Goal: Information Seeking & Learning: Learn about a topic

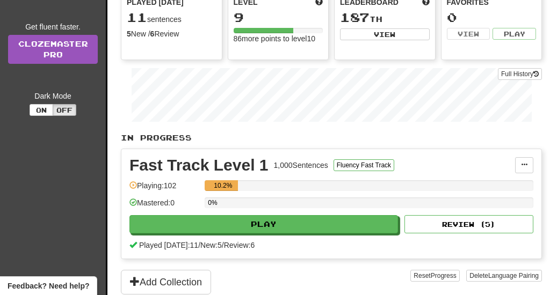
scroll to position [157, 0]
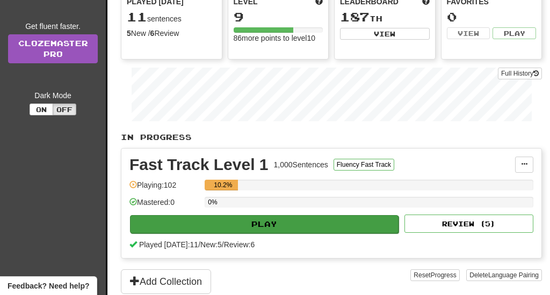
click at [256, 223] on button "Play" at bounding box center [264, 224] width 269 height 18
select select "**"
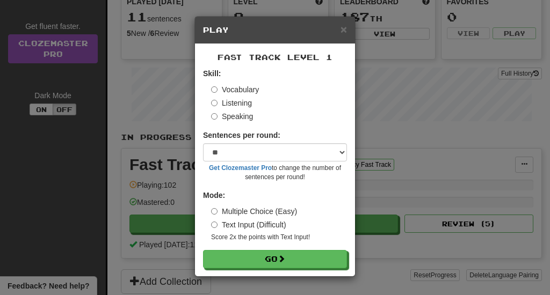
click at [242, 105] on label "Listening" at bounding box center [231, 103] width 41 height 11
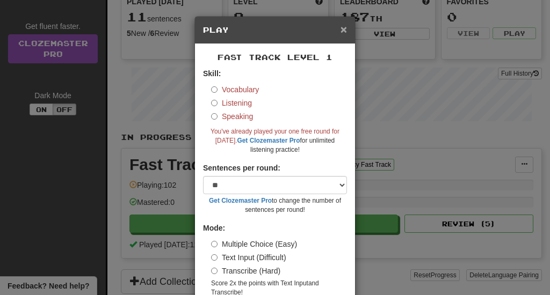
click at [346, 31] on span "×" at bounding box center [343, 29] width 6 height 12
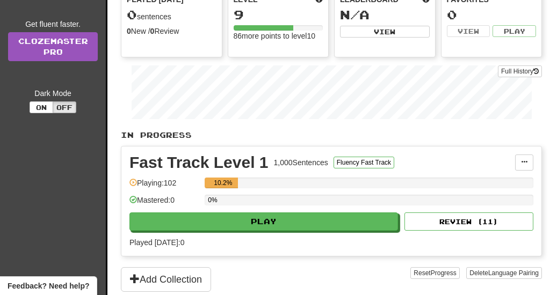
scroll to position [132, 0]
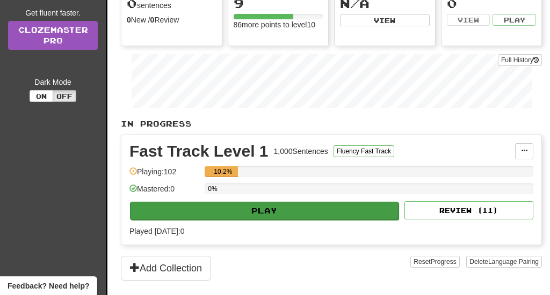
click at [222, 215] on button "Play" at bounding box center [264, 211] width 269 height 18
select select "**"
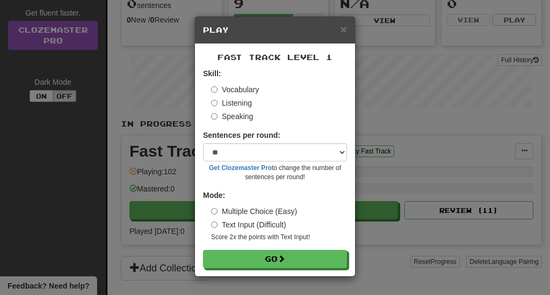
click at [229, 104] on label "Listening" at bounding box center [231, 103] width 41 height 11
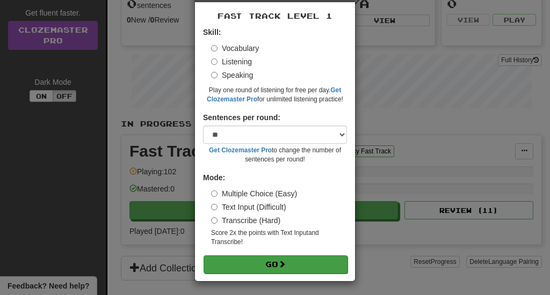
scroll to position [41, 0]
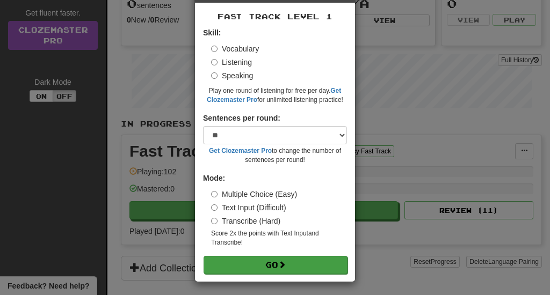
click at [272, 256] on button "Go" at bounding box center [276, 265] width 144 height 18
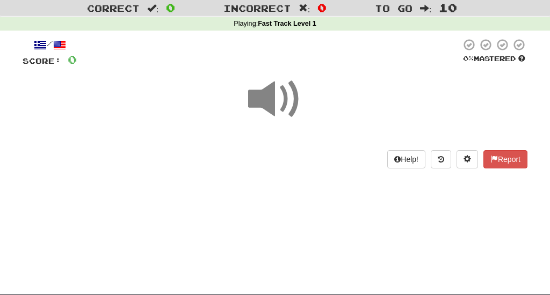
scroll to position [22, 0]
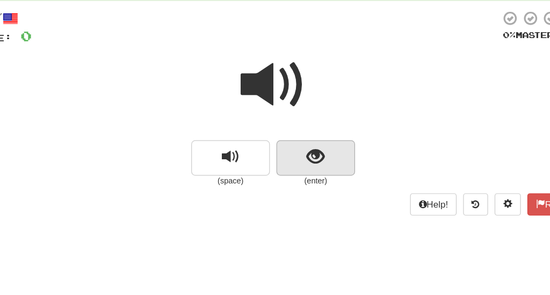
click at [303, 157] on span "show sentence" at bounding box center [310, 164] width 14 height 14
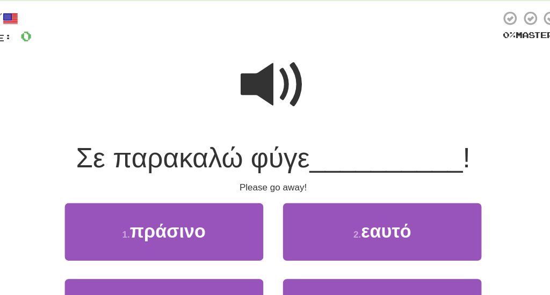
click at [248, 78] on span at bounding box center [275, 105] width 54 height 54
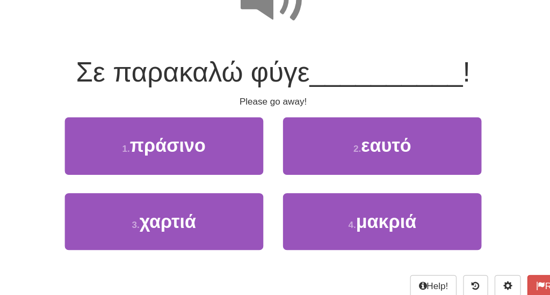
scroll to position [84, 0]
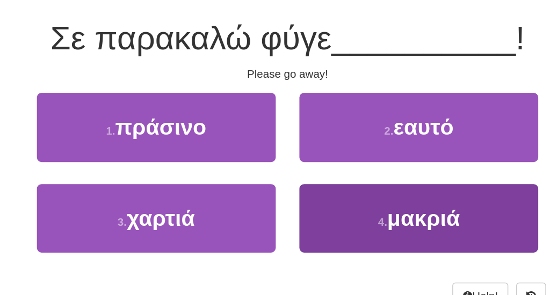
click at [283, 202] on button "4 . μακριά" at bounding box center [364, 225] width 163 height 47
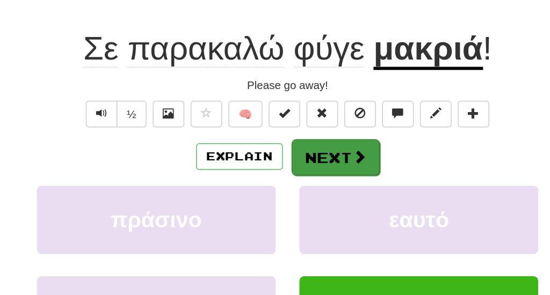
scroll to position [112, 0]
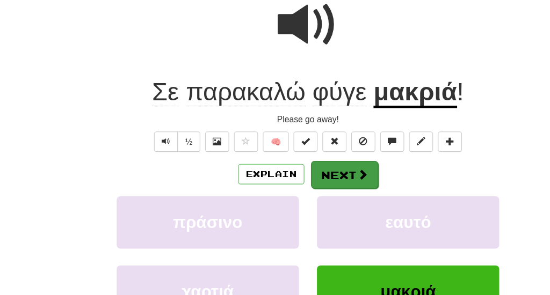
click at [319, 159] on span at bounding box center [324, 156] width 10 height 10
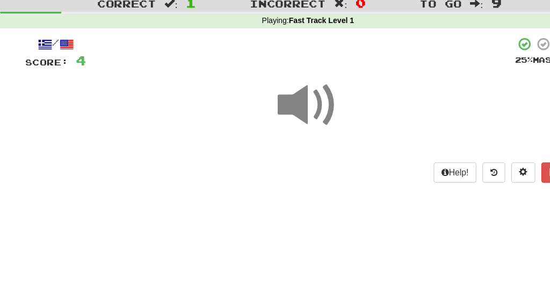
scroll to position [23, 0]
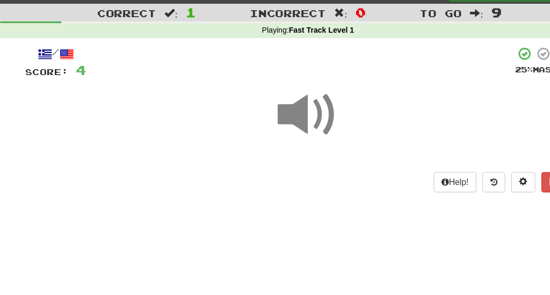
click at [280, 101] on span at bounding box center [275, 104] width 54 height 54
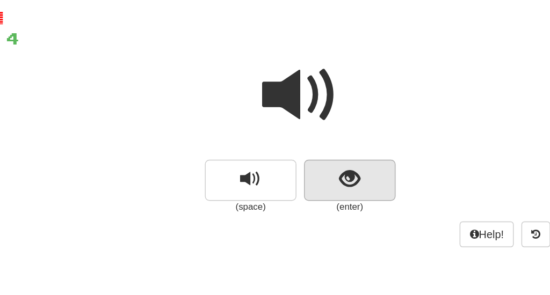
click at [278, 154] on button "show sentence" at bounding box center [310, 168] width 64 height 29
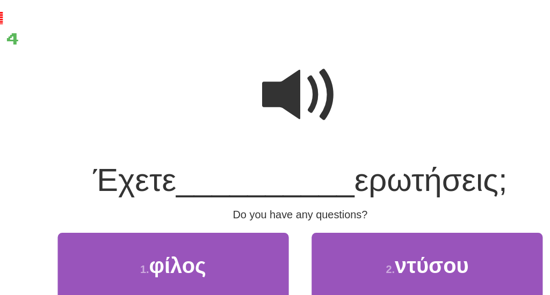
click at [248, 81] on span at bounding box center [275, 108] width 54 height 54
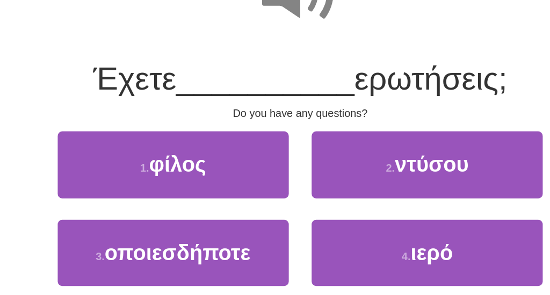
scroll to position [50, 0]
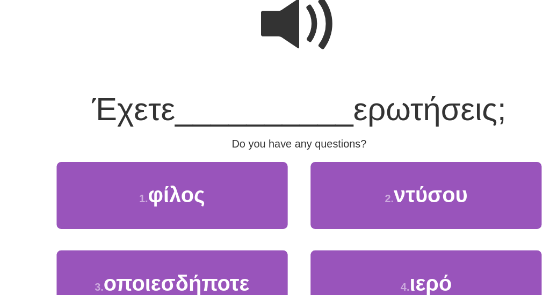
click at [248, 50] on span at bounding box center [275, 77] width 54 height 54
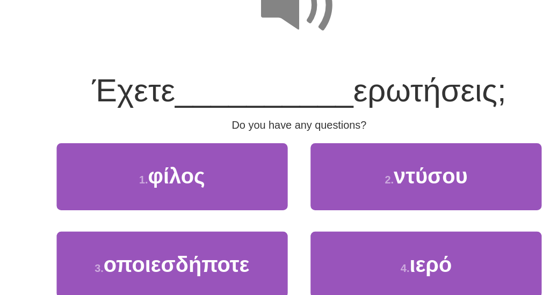
click at [248, 50] on span at bounding box center [275, 77] width 54 height 54
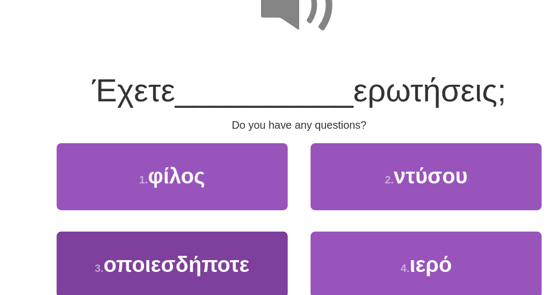
click at [158, 236] on button "3 . οποιεσδήποτε" at bounding box center [185, 259] width 163 height 47
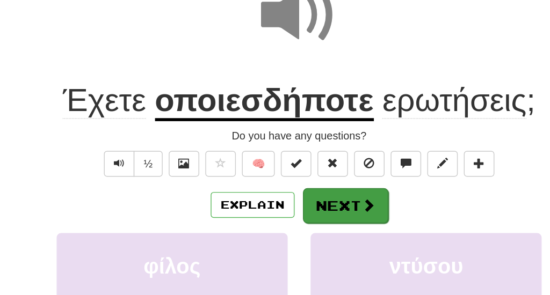
click at [278, 206] on button "Next" at bounding box center [308, 218] width 60 height 25
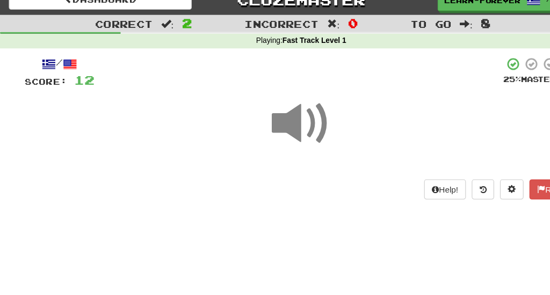
scroll to position [11, 0]
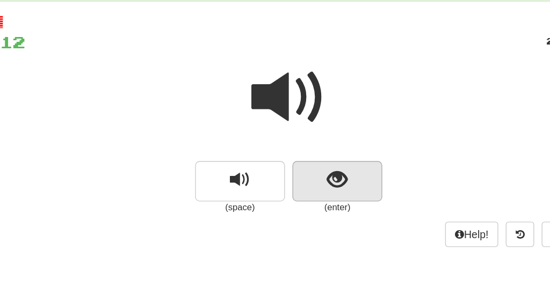
click at [303, 168] on span "show sentence" at bounding box center [310, 175] width 14 height 14
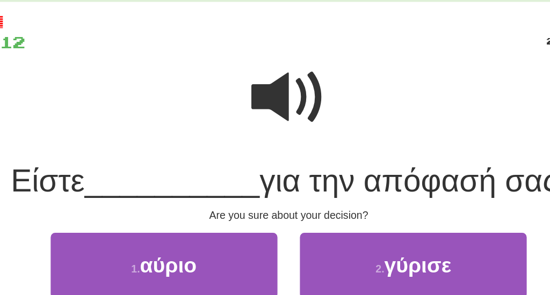
click at [248, 89] on span at bounding box center [275, 116] width 54 height 54
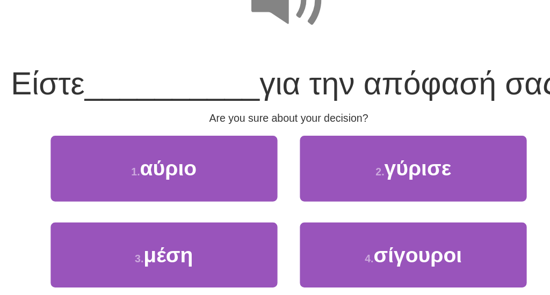
scroll to position [43, 0]
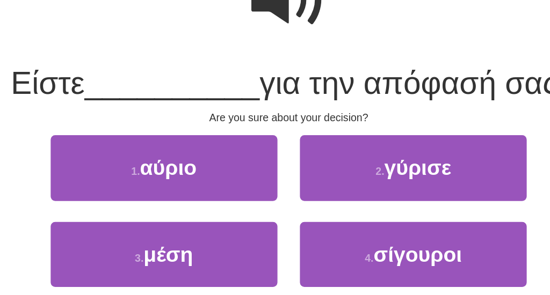
click at [248, 56] on span at bounding box center [275, 83] width 54 height 54
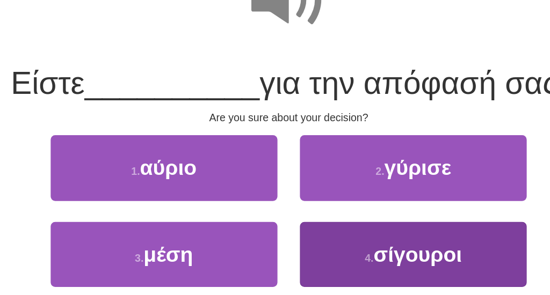
click at [336, 258] on span "σίγουροι" at bounding box center [367, 266] width 63 height 17
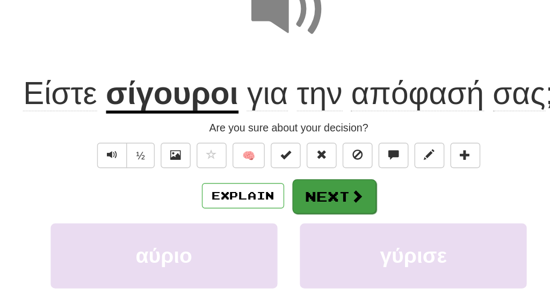
click at [278, 212] on button "Next" at bounding box center [308, 224] width 60 height 25
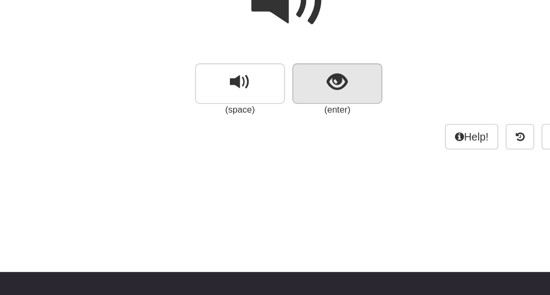
click at [278, 129] on button "show sentence" at bounding box center [310, 143] width 64 height 29
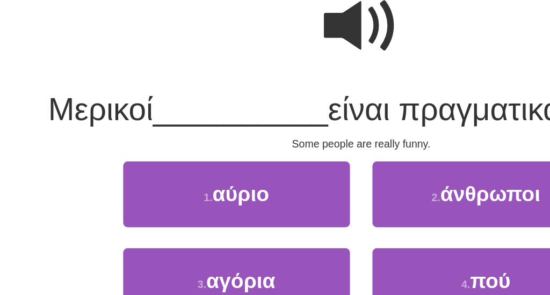
click at [248, 56] on span at bounding box center [275, 83] width 54 height 54
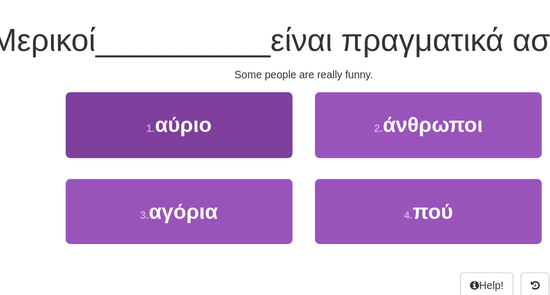
scroll to position [76, 0]
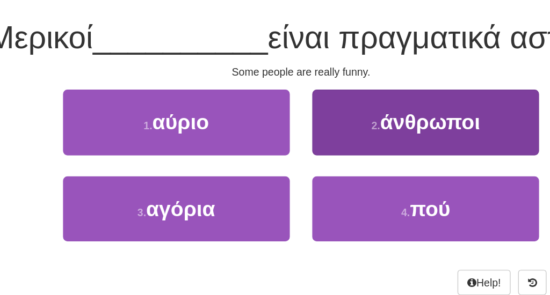
click at [283, 148] on button "2 . άνθρωποι" at bounding box center [364, 171] width 163 height 47
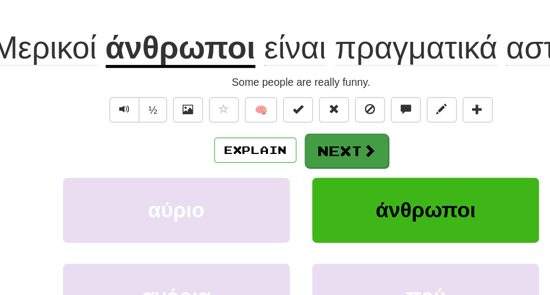
click at [278, 179] on button "Next" at bounding box center [308, 191] width 60 height 25
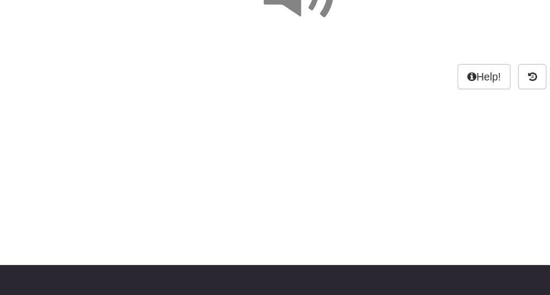
scroll to position [22, 0]
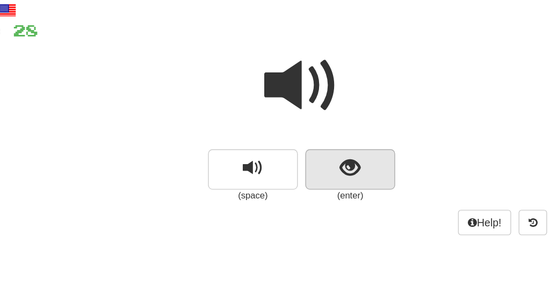
click at [278, 150] on button "show sentence" at bounding box center [310, 164] width 64 height 29
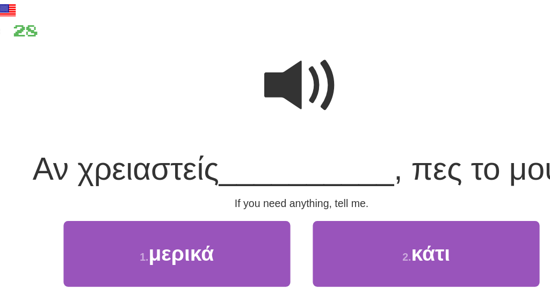
click at [248, 78] on span at bounding box center [275, 105] width 54 height 54
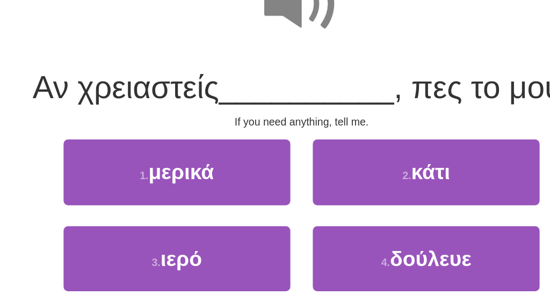
scroll to position [46, 0]
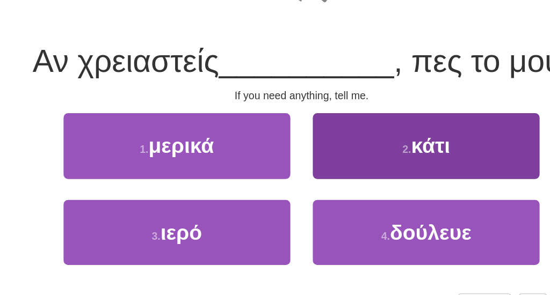
click at [295, 165] on button "2 . κάτι" at bounding box center [364, 188] width 163 height 47
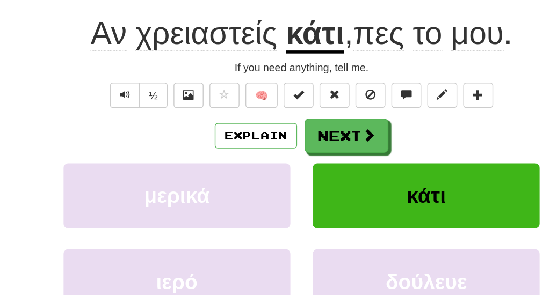
scroll to position [87, 0]
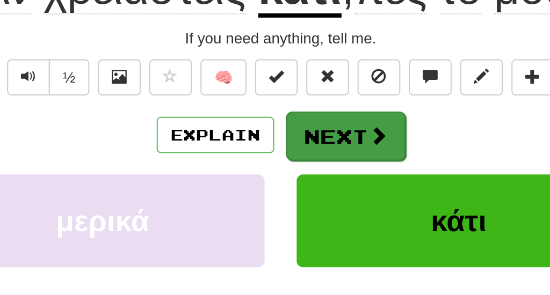
click at [278, 169] on button "Next" at bounding box center [308, 181] width 60 height 25
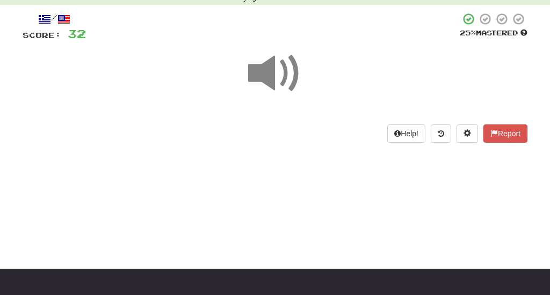
scroll to position [45, 0]
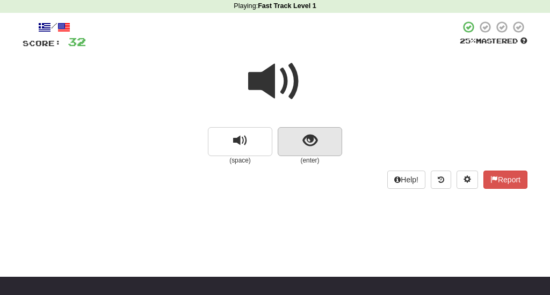
click at [298, 143] on button "show sentence" at bounding box center [310, 141] width 64 height 29
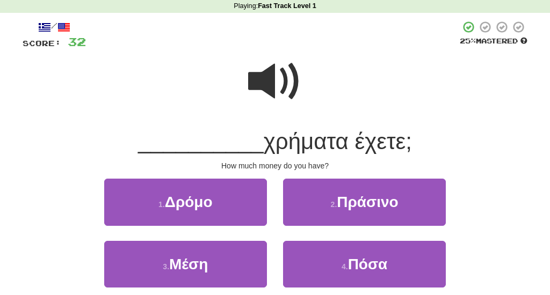
click at [287, 87] on span at bounding box center [275, 82] width 54 height 54
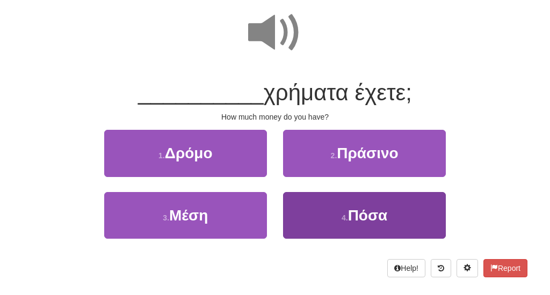
scroll to position [96, 0]
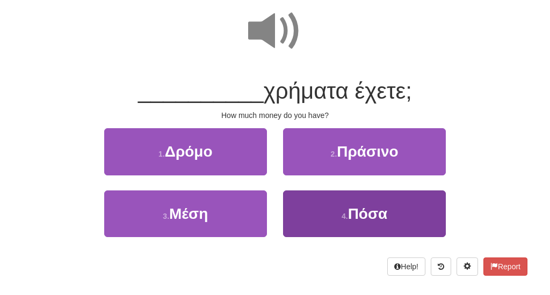
click at [357, 214] on span "Πόσα" at bounding box center [368, 214] width 40 height 17
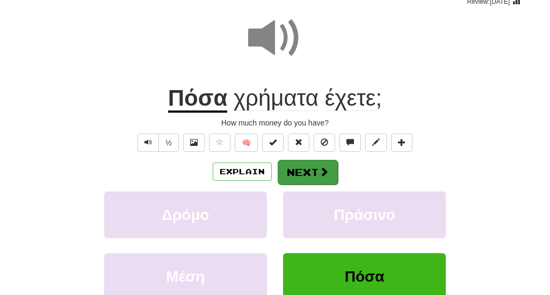
scroll to position [69, 0]
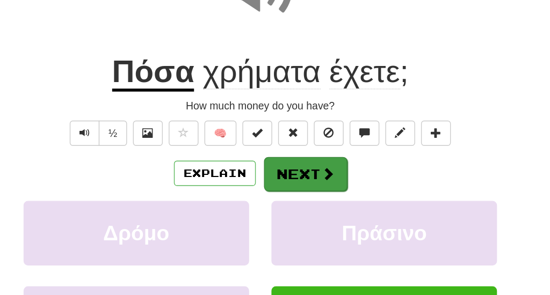
click at [278, 187] on button "Next" at bounding box center [308, 199] width 60 height 25
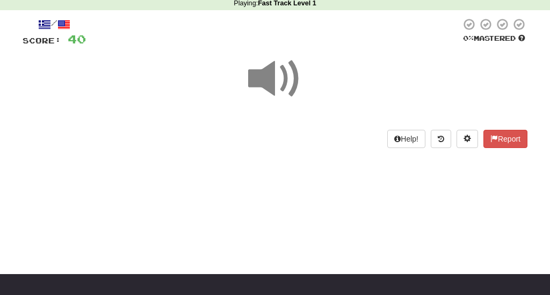
scroll to position [38, 0]
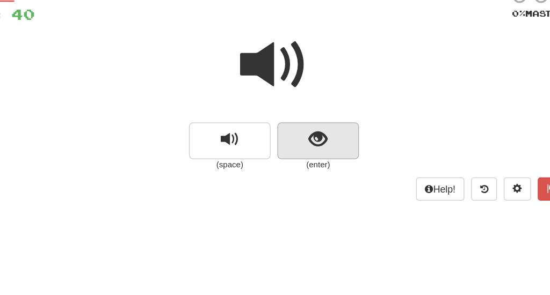
click at [303, 141] on span "show sentence" at bounding box center [310, 148] width 14 height 14
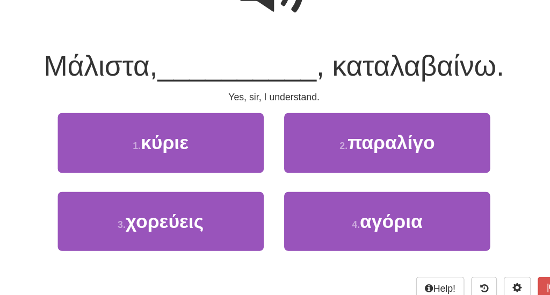
scroll to position [74, 0]
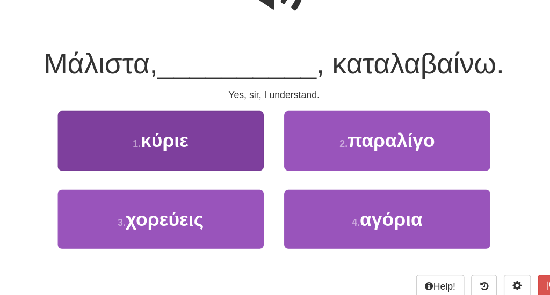
click at [168, 150] on button "1 . κύριε" at bounding box center [185, 173] width 163 height 47
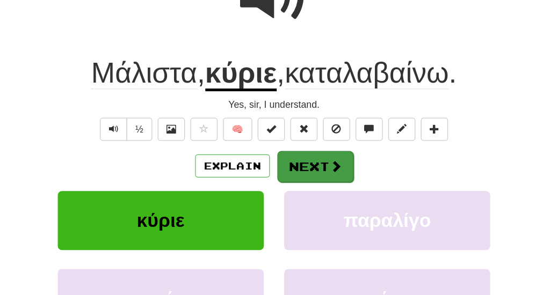
click at [278, 182] on button "Next" at bounding box center [308, 194] width 60 height 25
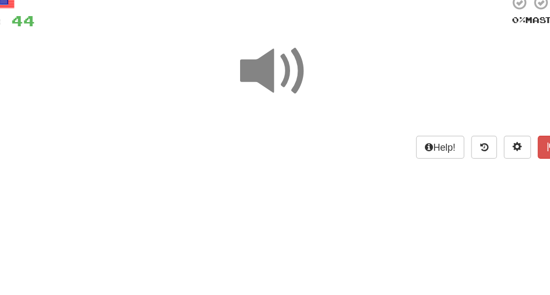
scroll to position [66, 0]
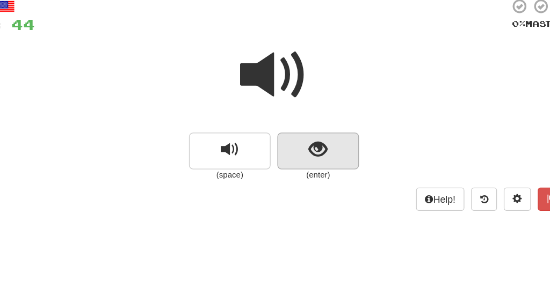
click at [303, 124] on span "show sentence" at bounding box center [310, 120] width 14 height 14
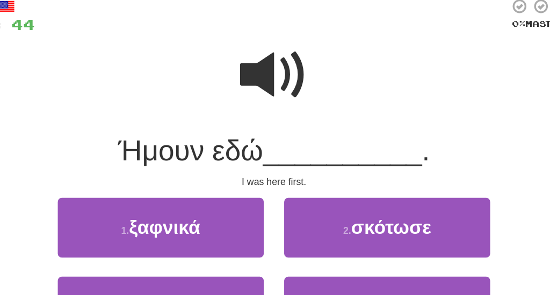
click at [248, 64] on span at bounding box center [275, 61] width 54 height 54
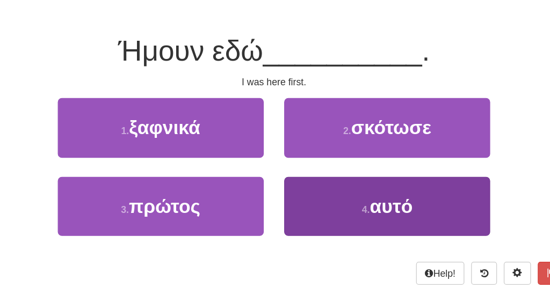
scroll to position [85, 0]
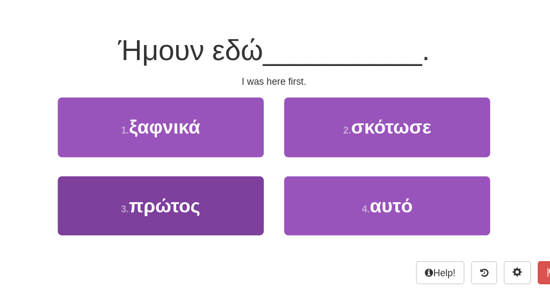
click at [161, 216] on span "πρώτος" at bounding box center [189, 224] width 56 height 17
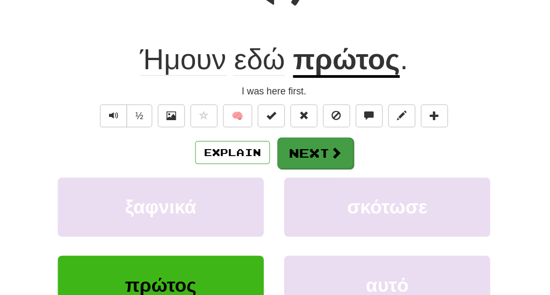
click at [278, 171] on button "Next" at bounding box center [308, 183] width 60 height 25
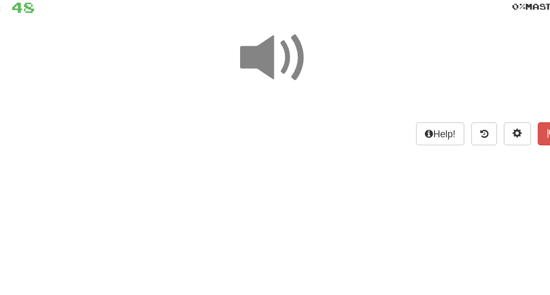
scroll to position [24, 0]
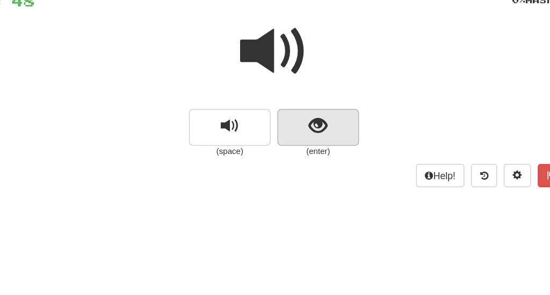
click at [303, 155] on span "show sentence" at bounding box center [310, 162] width 14 height 14
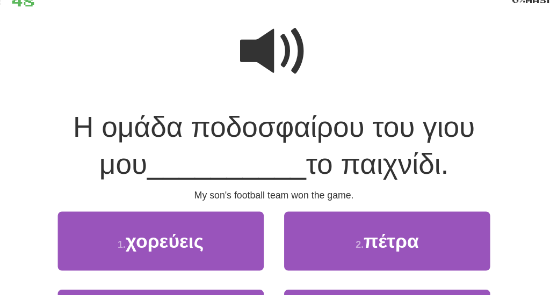
click at [248, 76] on span at bounding box center [275, 103] width 54 height 54
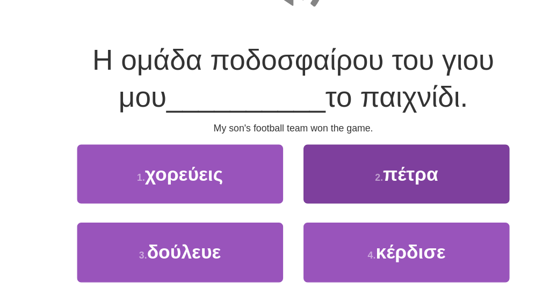
scroll to position [84, 0]
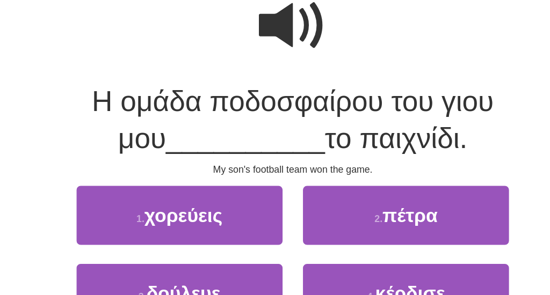
click at [248, 24] on span at bounding box center [275, 43] width 54 height 54
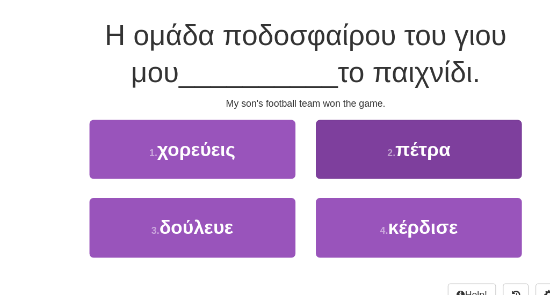
scroll to position [98, 0]
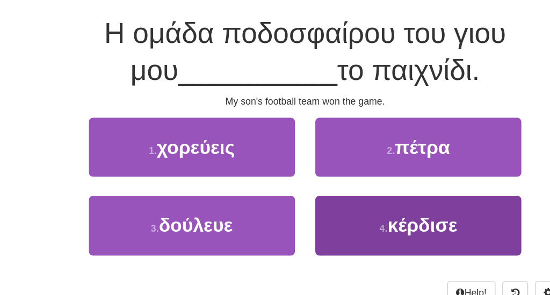
click at [283, 217] on button "4 . κέρδισε" at bounding box center [364, 240] width 163 height 47
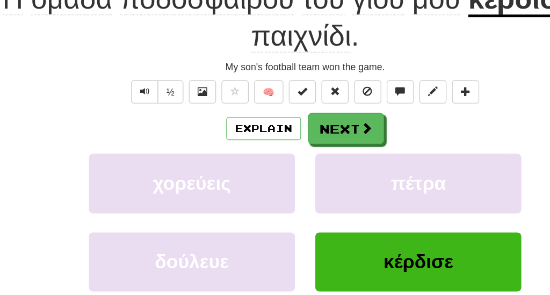
scroll to position [147, 0]
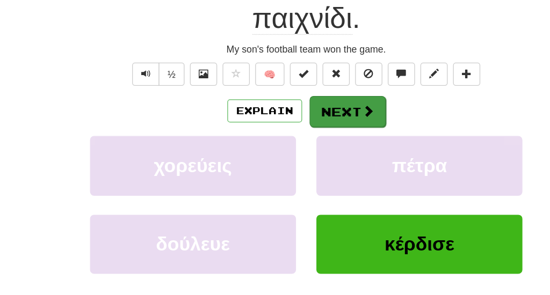
click at [285, 138] on button "Next" at bounding box center [308, 150] width 60 height 25
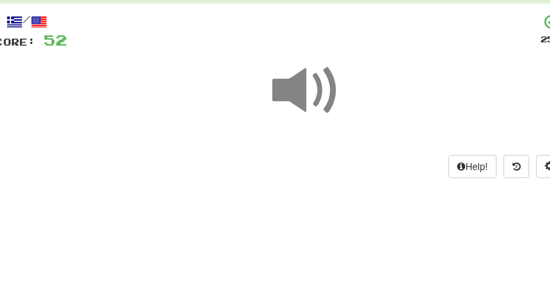
scroll to position [1, 0]
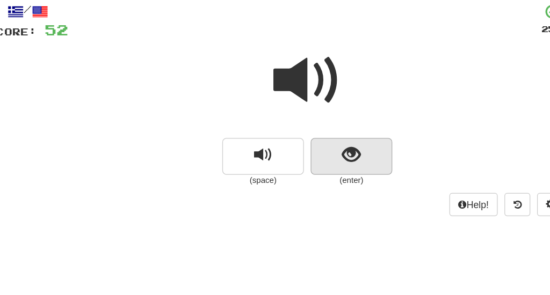
click at [278, 171] on button "show sentence" at bounding box center [310, 185] width 64 height 29
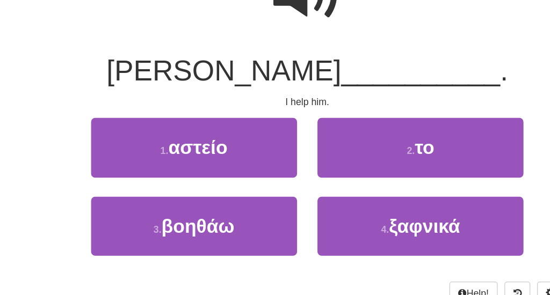
scroll to position [81, 0]
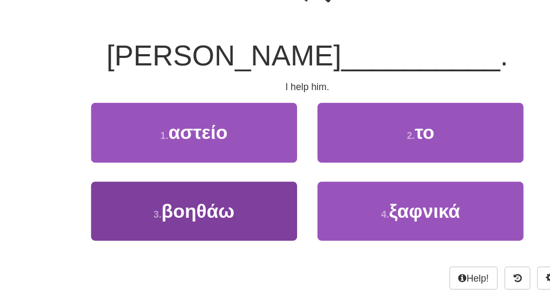
click at [172, 221] on span "βοηθάω" at bounding box center [188, 229] width 57 height 17
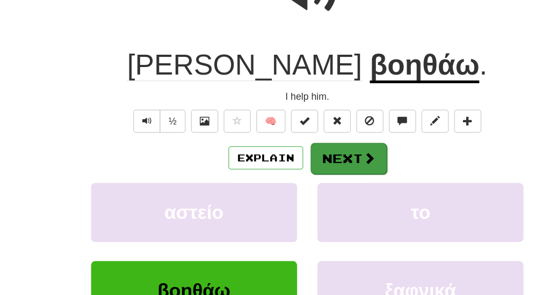
click at [278, 175] on button "Next" at bounding box center [308, 187] width 60 height 25
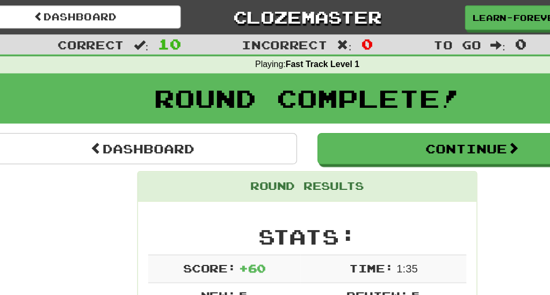
scroll to position [0, 0]
